Goal: Transaction & Acquisition: Purchase product/service

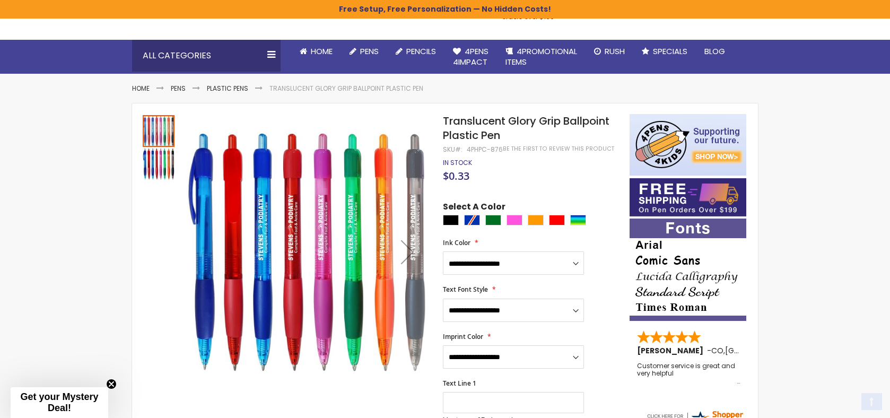
scroll to position [82, 0]
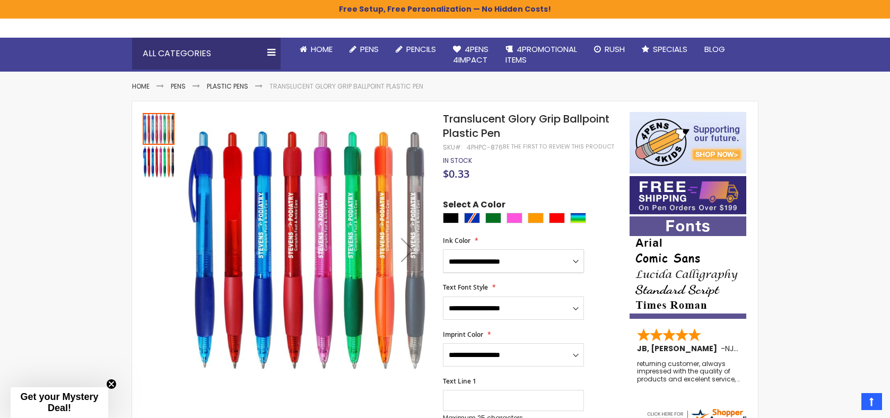
click at [505, 268] on select "**********" at bounding box center [513, 260] width 141 height 23
click at [540, 217] on div "Orange" at bounding box center [535, 218] width 16 height 11
type input "****"
